Goal: Check status: Check status

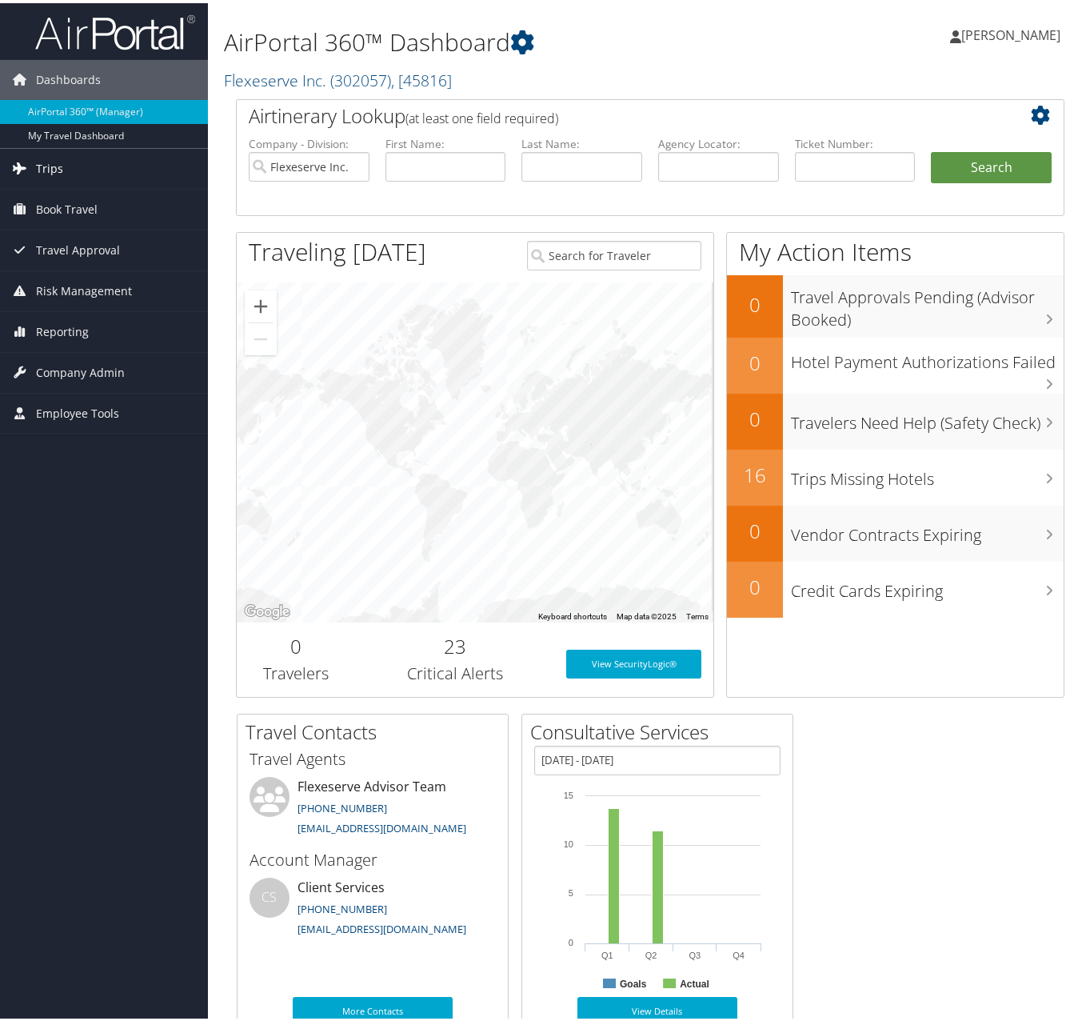
click at [54, 161] on span "Trips" at bounding box center [49, 166] width 27 height 40
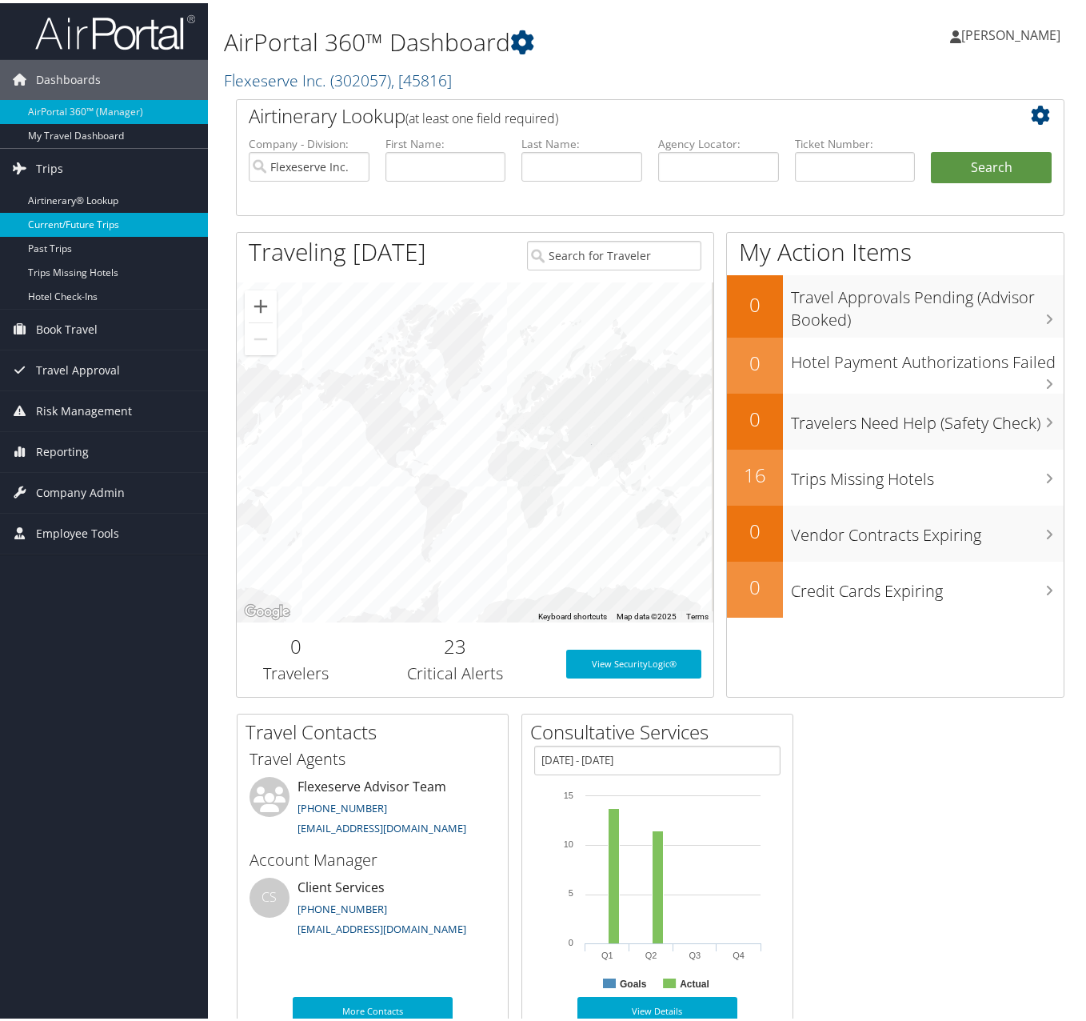
click at [98, 216] on link "Current/Future Trips" at bounding box center [104, 222] width 208 height 24
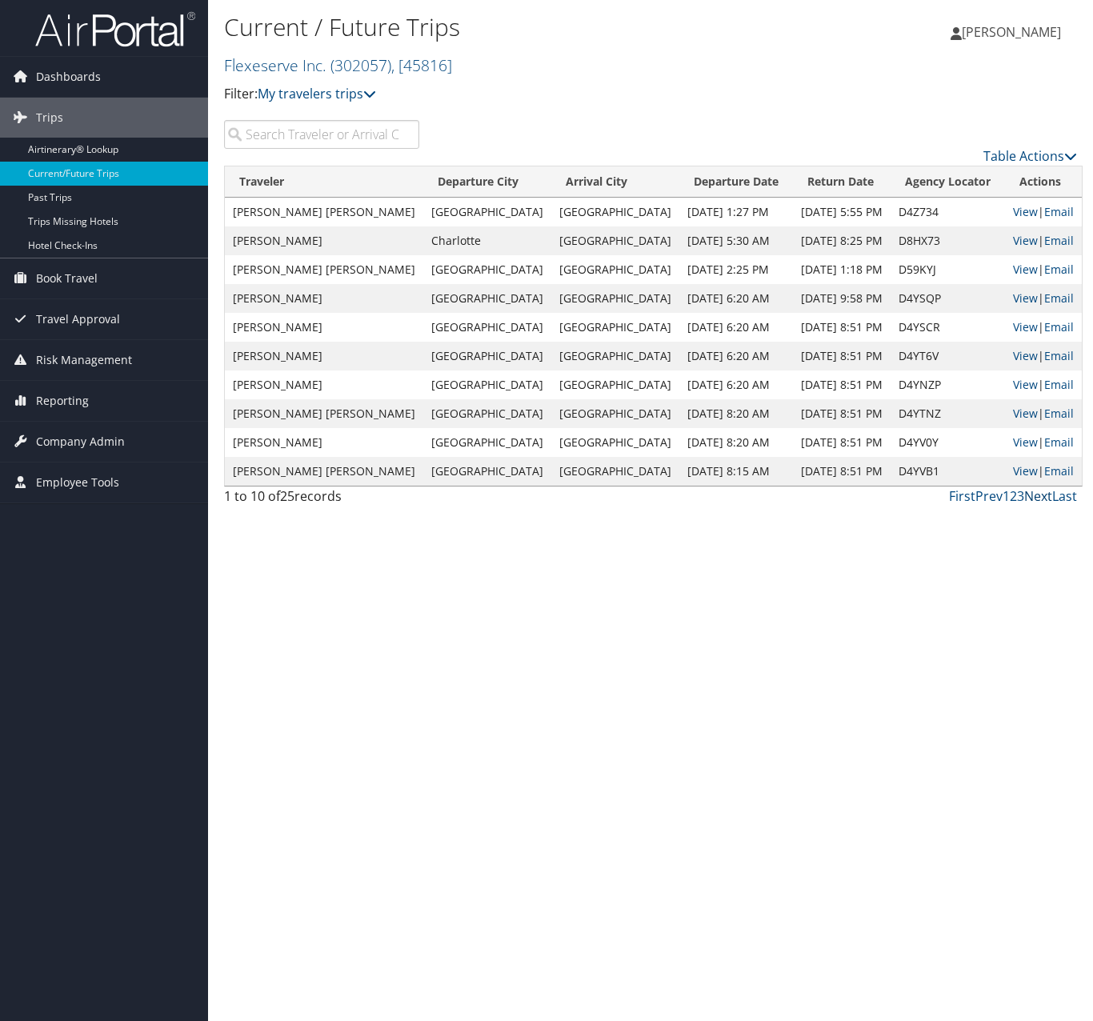
click at [1035, 493] on link "Next" at bounding box center [1038, 496] width 28 height 18
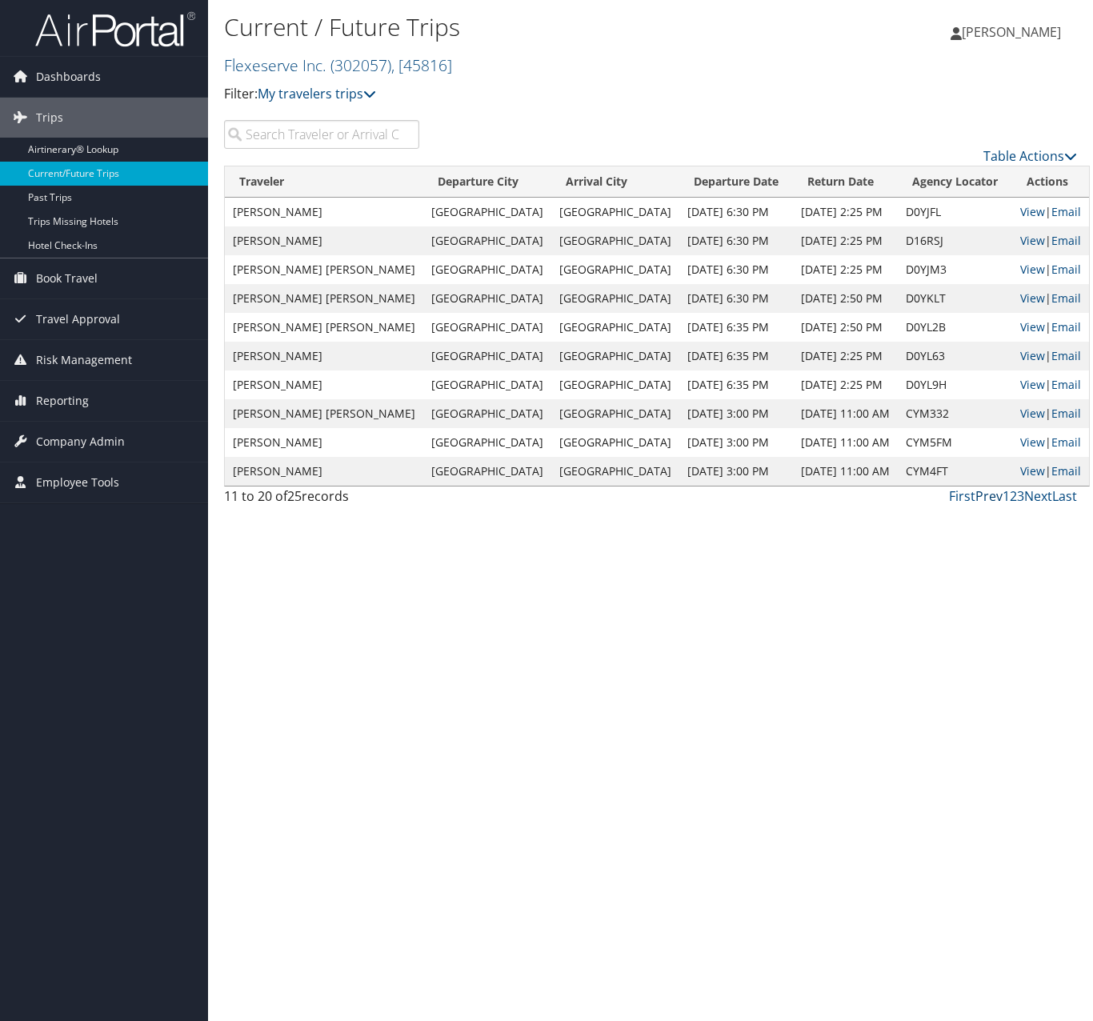
click at [996, 498] on link "Prev" at bounding box center [988, 496] width 27 height 18
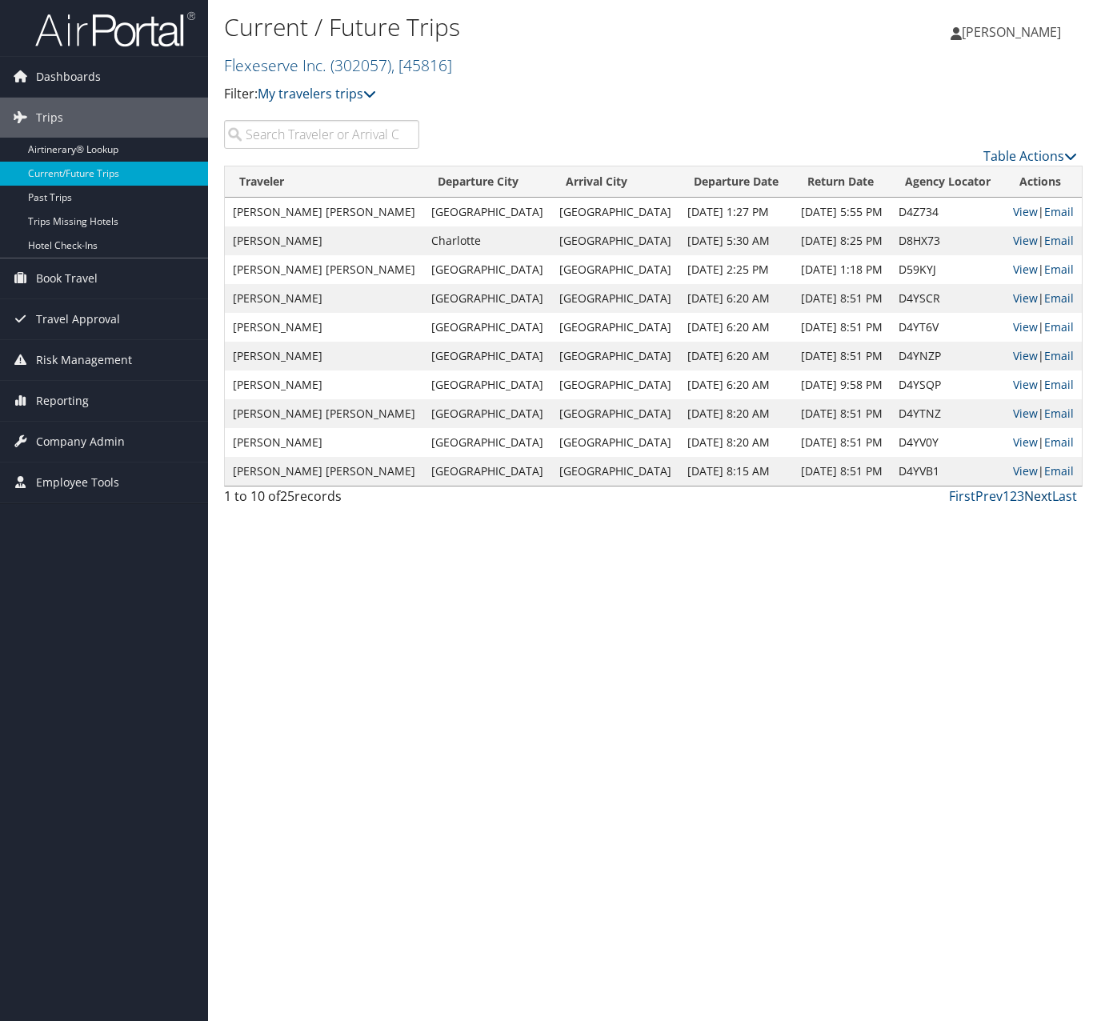
click at [1029, 493] on link "Next" at bounding box center [1038, 496] width 28 height 18
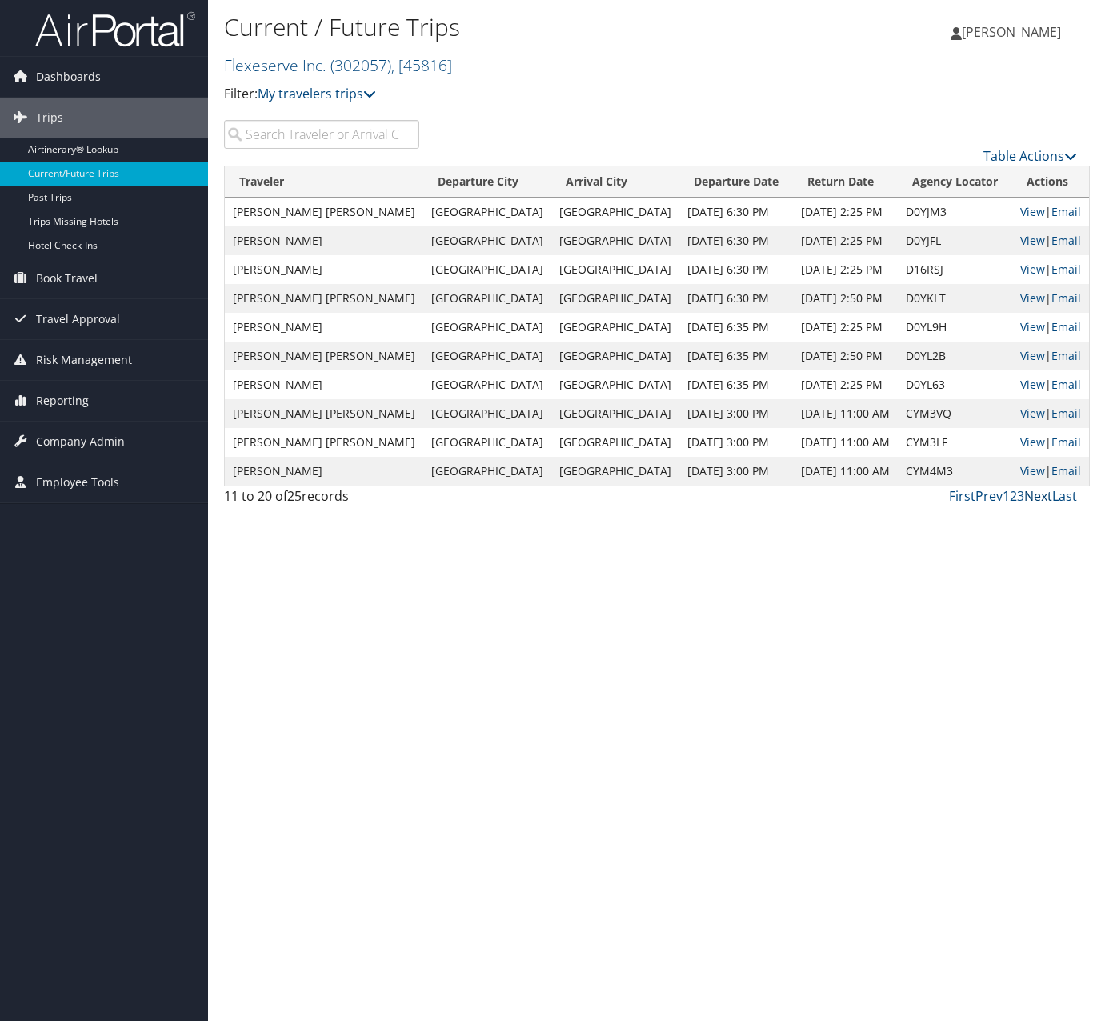
click at [1034, 497] on link "Next" at bounding box center [1038, 496] width 28 height 18
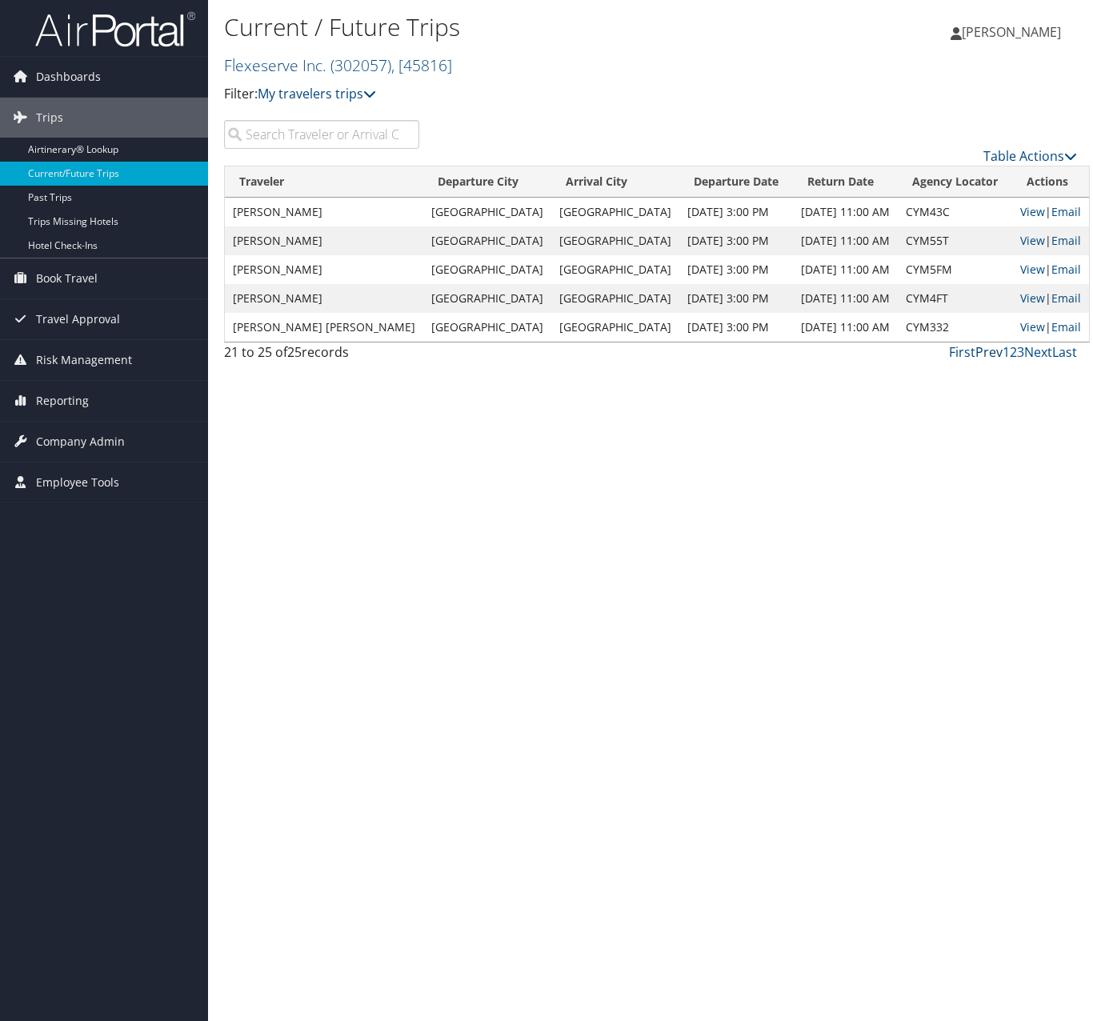
click at [986, 355] on link "Prev" at bounding box center [988, 352] width 27 height 18
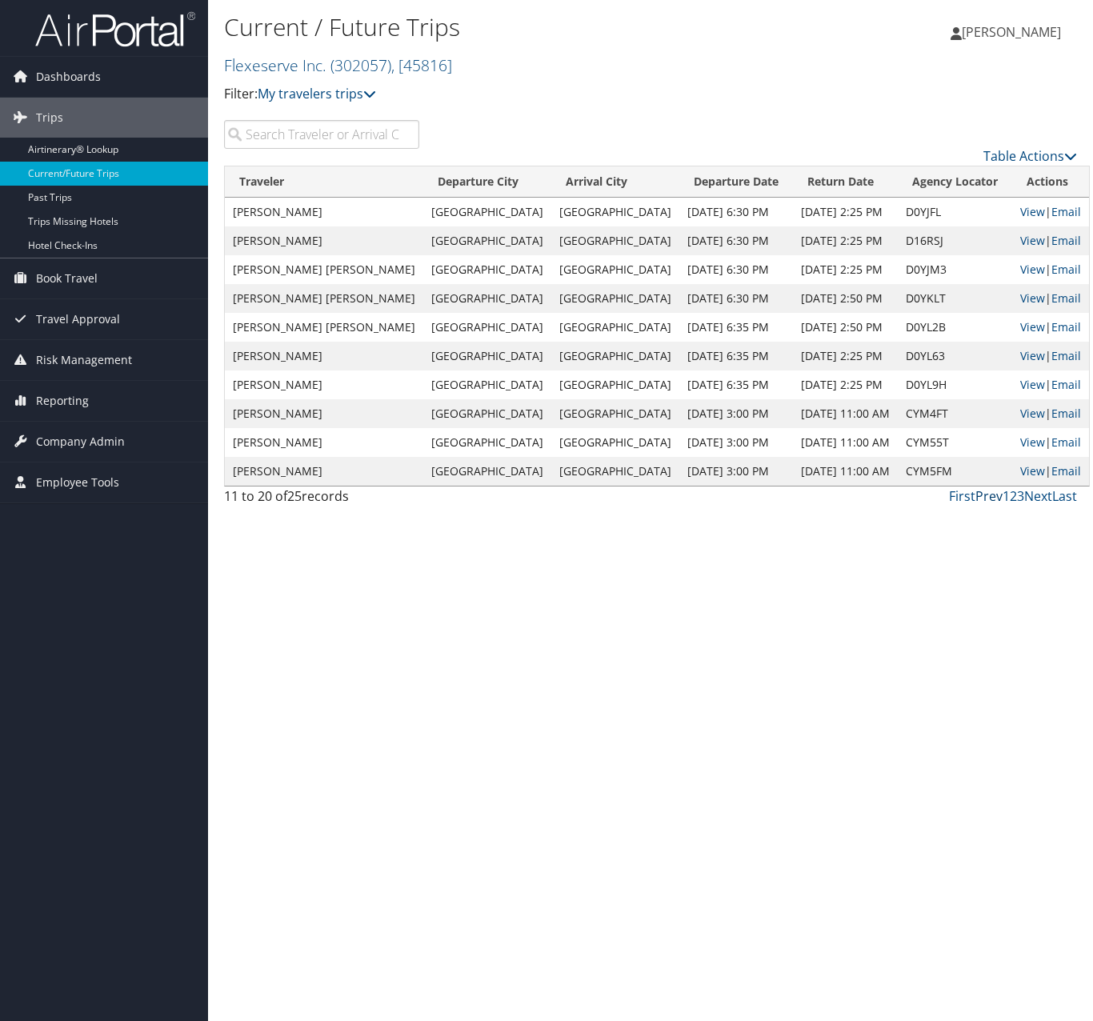
click at [989, 498] on link "Prev" at bounding box center [988, 496] width 27 height 18
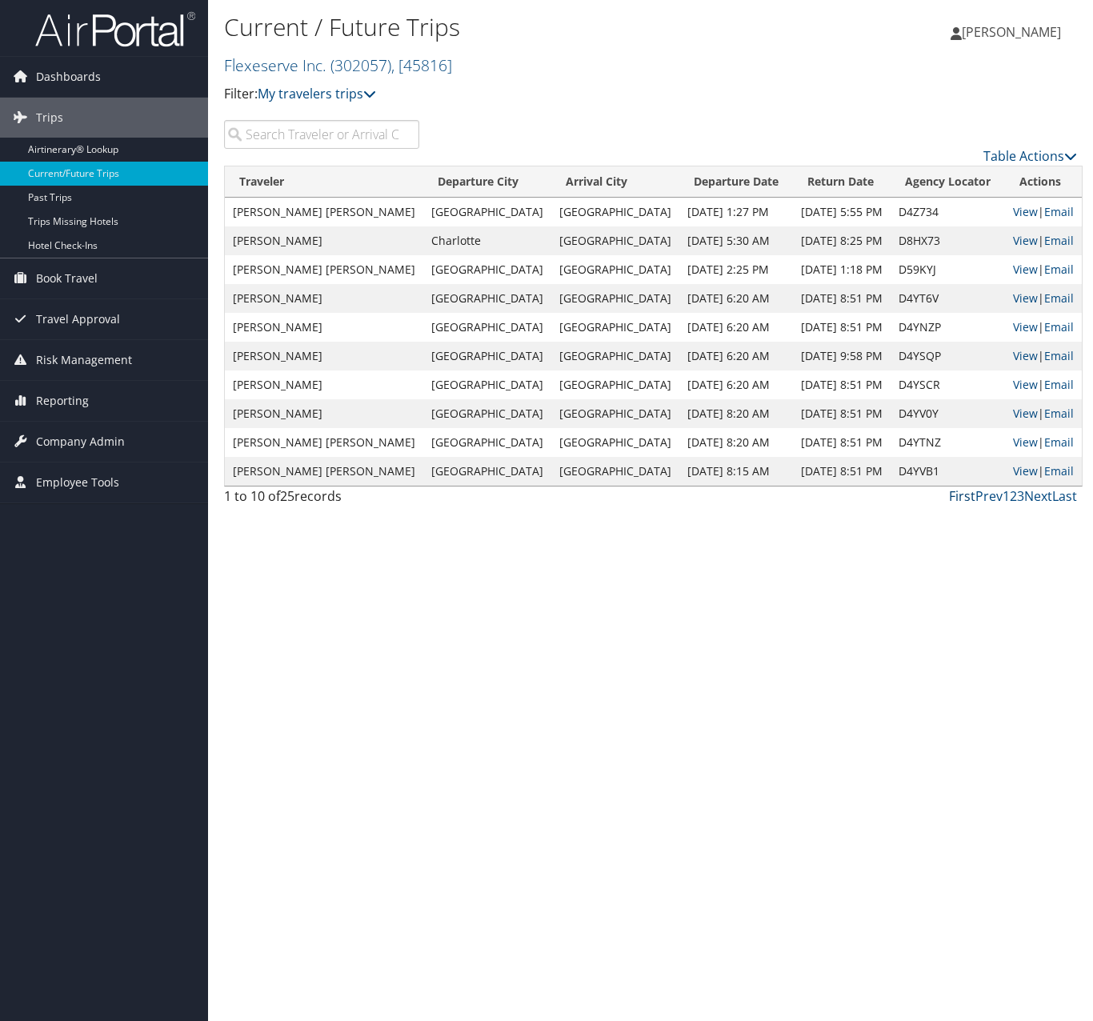
click at [974, 498] on link "First" at bounding box center [962, 496] width 26 height 18
click at [964, 489] on link "First" at bounding box center [962, 496] width 26 height 18
